Goal: Information Seeking & Learning: Find specific fact

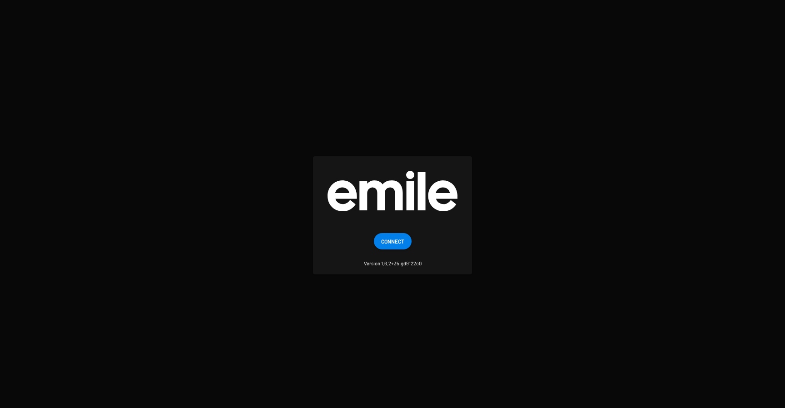
click at [382, 240] on span "Connect" at bounding box center [392, 241] width 23 height 16
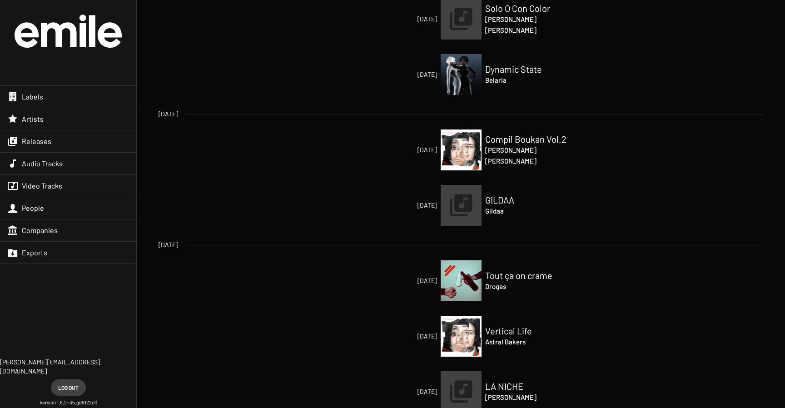
scroll to position [237, 0]
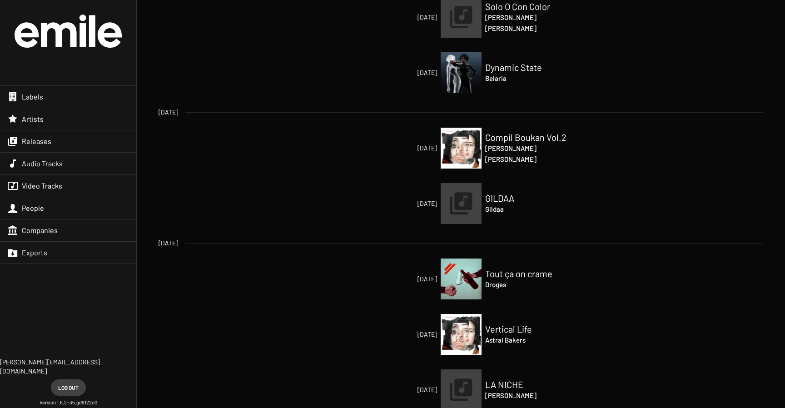
click at [503, 331] on h2 "Vertical Life" at bounding box center [530, 328] width 91 height 11
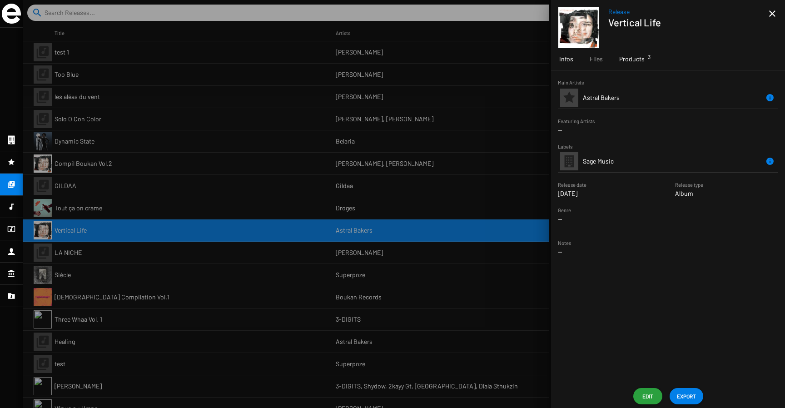
click at [631, 55] on span "Products 3" at bounding box center [631, 59] width 25 height 9
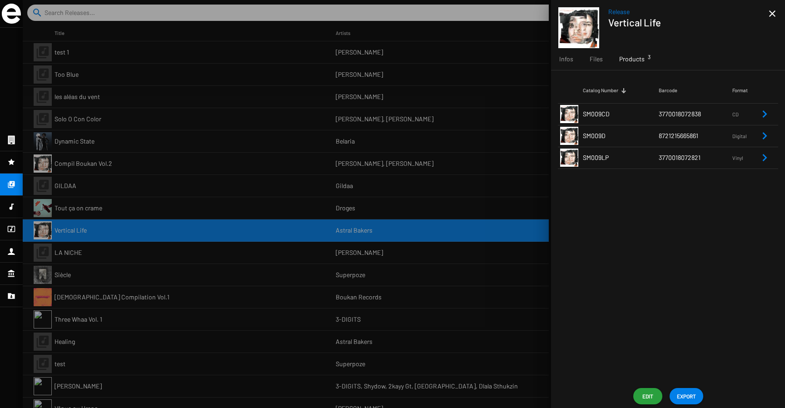
click at [680, 154] on span "3770018072821" at bounding box center [680, 158] width 42 height 8
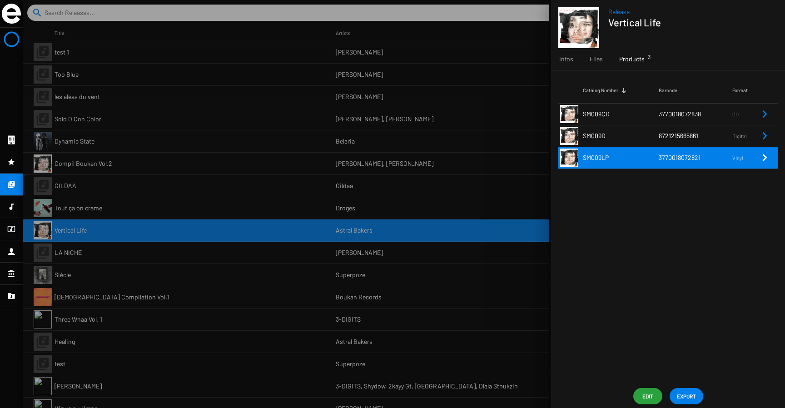
click at [680, 154] on span "3770018072821" at bounding box center [680, 158] width 42 height 8
copy span "3770018072821"
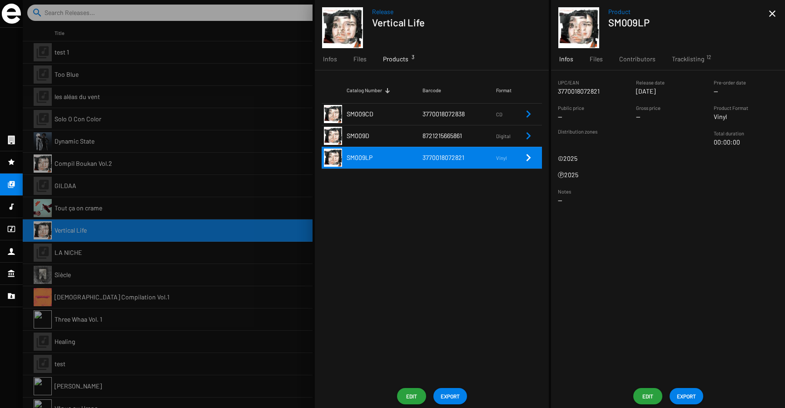
click at [450, 113] on span "3770018072838" at bounding box center [443, 114] width 42 height 8
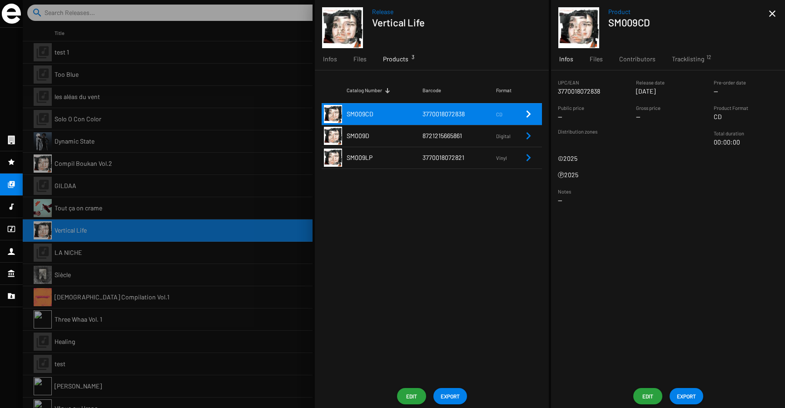
click at [447, 134] on span "8721215665861" at bounding box center [442, 136] width 40 height 8
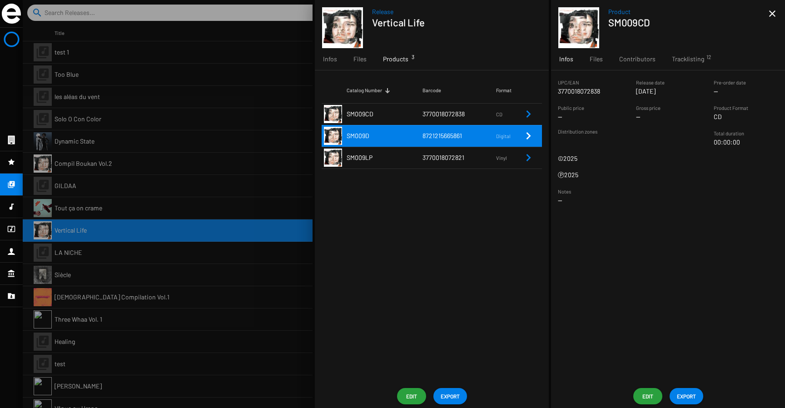
click at [447, 134] on span "8721215665861" at bounding box center [442, 136] width 40 height 8
click at [624, 25] on h1 "SM009D" at bounding box center [684, 22] width 153 height 12
copy h1 "SM009D"
